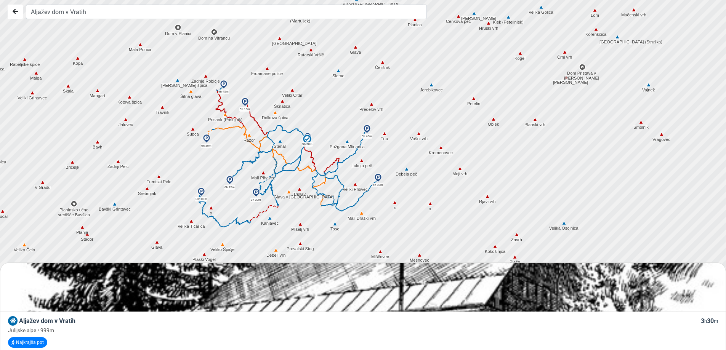
drag, startPoint x: 231, startPoint y: 159, endPoint x: 171, endPoint y: 122, distance: 70.7
click at [171, 122] on div at bounding box center [366, 175] width 878 height 420
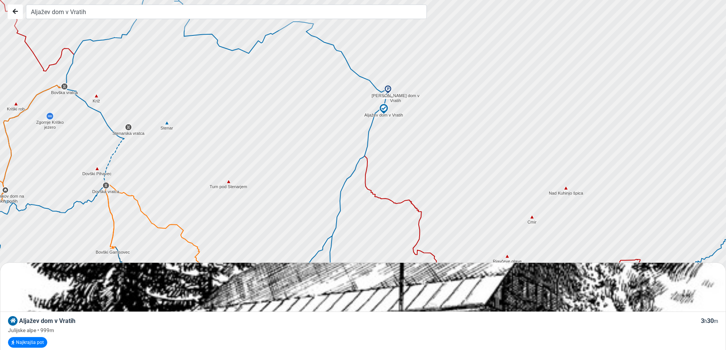
drag, startPoint x: 387, startPoint y: 100, endPoint x: 330, endPoint y: 179, distance: 97.8
click at [330, 179] on div at bounding box center [366, 175] width 878 height 420
click at [384, 109] on img at bounding box center [383, 108] width 11 height 11
click at [383, 107] on img at bounding box center [383, 108] width 11 height 11
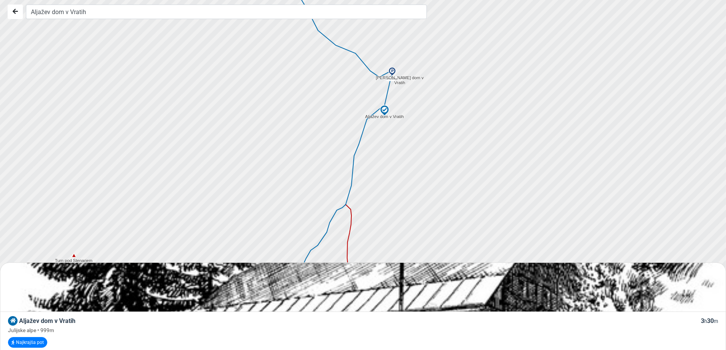
click at [384, 108] on img at bounding box center [384, 110] width 11 height 11
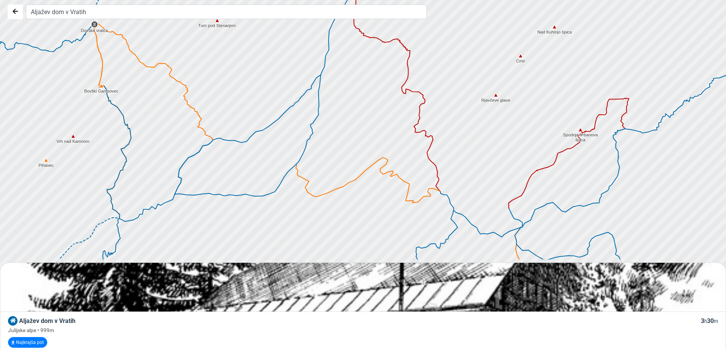
drag, startPoint x: 310, startPoint y: 190, endPoint x: 333, endPoint y: -2, distance: 193.3
click at [333, 0] on html "Aljažev dom v Vratih Aljažev dom v Vratih 3 h 30 m Julijske alpe • 999m Najkraj…" at bounding box center [363, 175] width 726 height 350
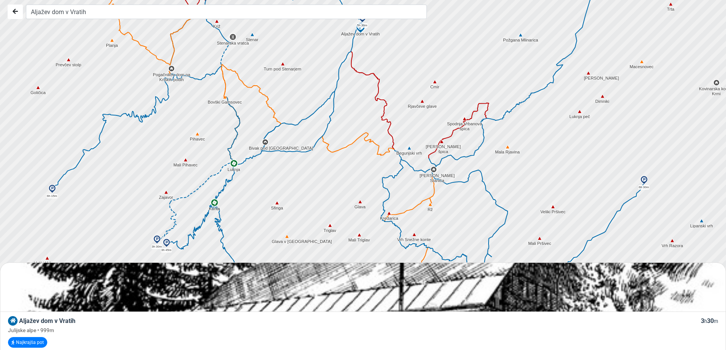
click at [330, 226] on img at bounding box center [329, 225] width 7 height 7
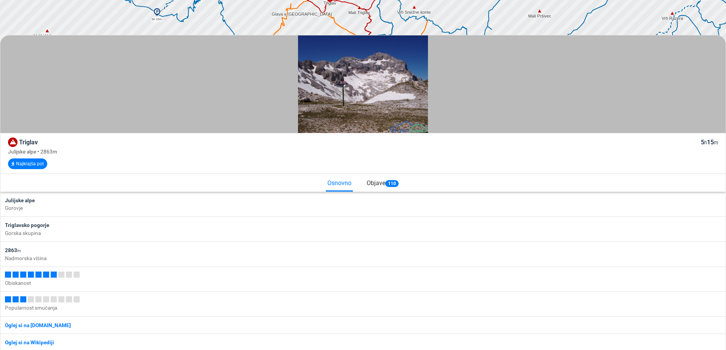
scroll to position [229, 0]
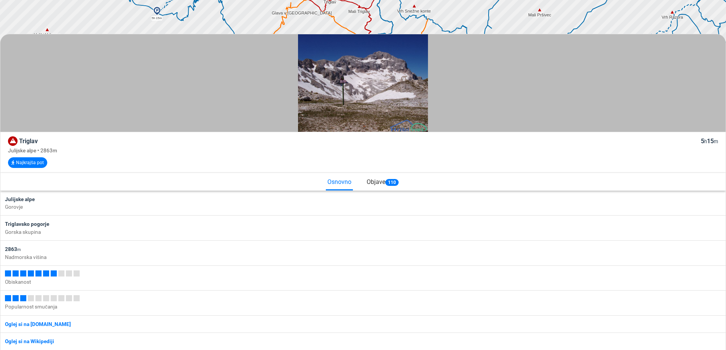
click at [374, 182] on div "Objave 110" at bounding box center [382, 181] width 35 height 16
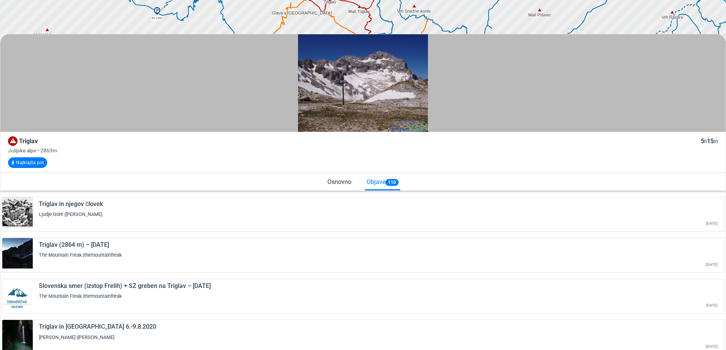
click at [391, 181] on span "110" at bounding box center [391, 182] width 13 height 7
click at [368, 181] on div "Objave 110" at bounding box center [382, 181] width 35 height 17
click at [375, 181] on div "Objave 110" at bounding box center [382, 181] width 35 height 17
click at [339, 180] on div "Osnovno" at bounding box center [339, 181] width 27 height 16
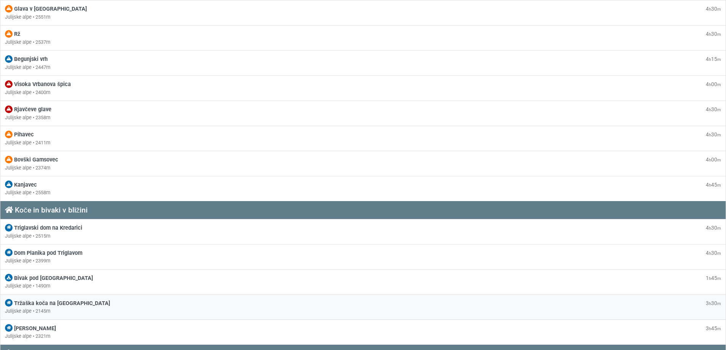
scroll to position [1029, 0]
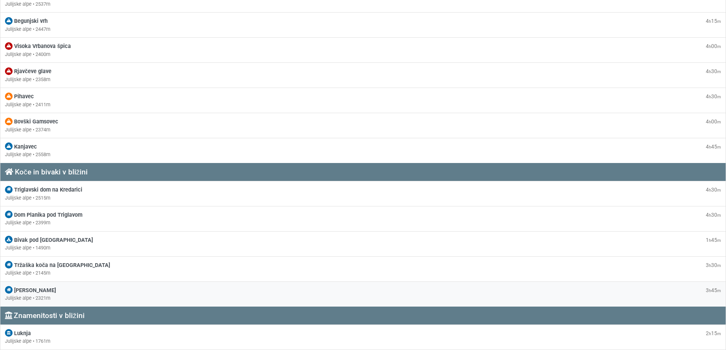
click at [41, 288] on span "[PERSON_NAME]" at bounding box center [35, 290] width 42 height 6
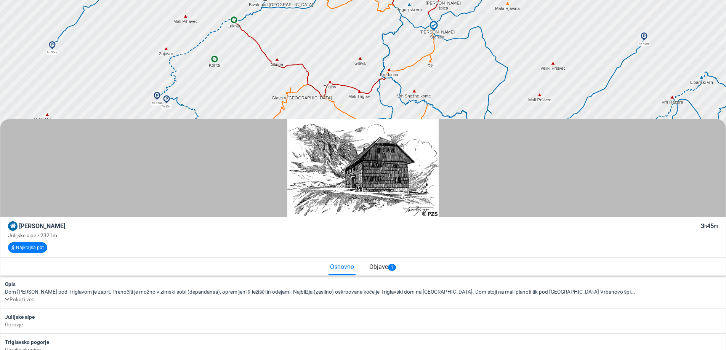
scroll to position [229, 0]
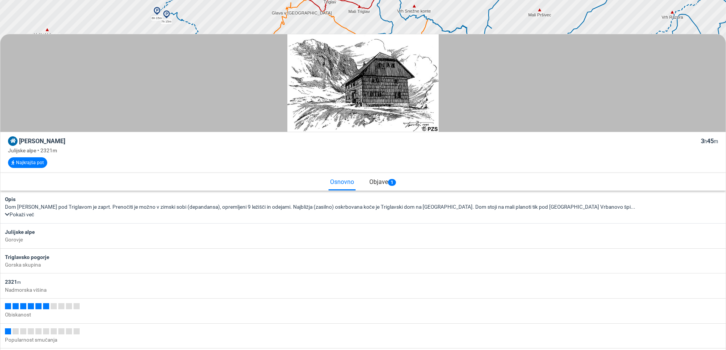
click at [21, 213] on link "Pokaži več" at bounding box center [19, 214] width 29 height 6
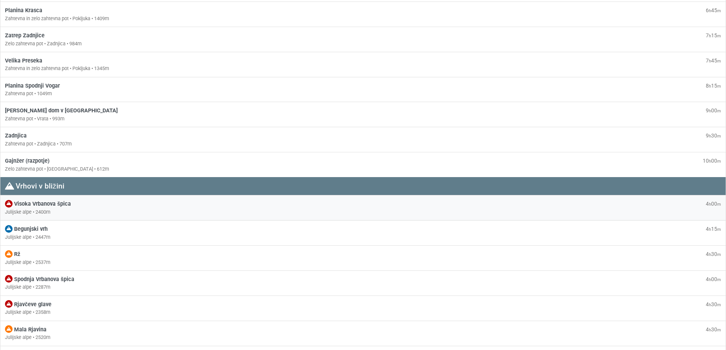
scroll to position [800, 0]
